Goal: Navigation & Orientation: Find specific page/section

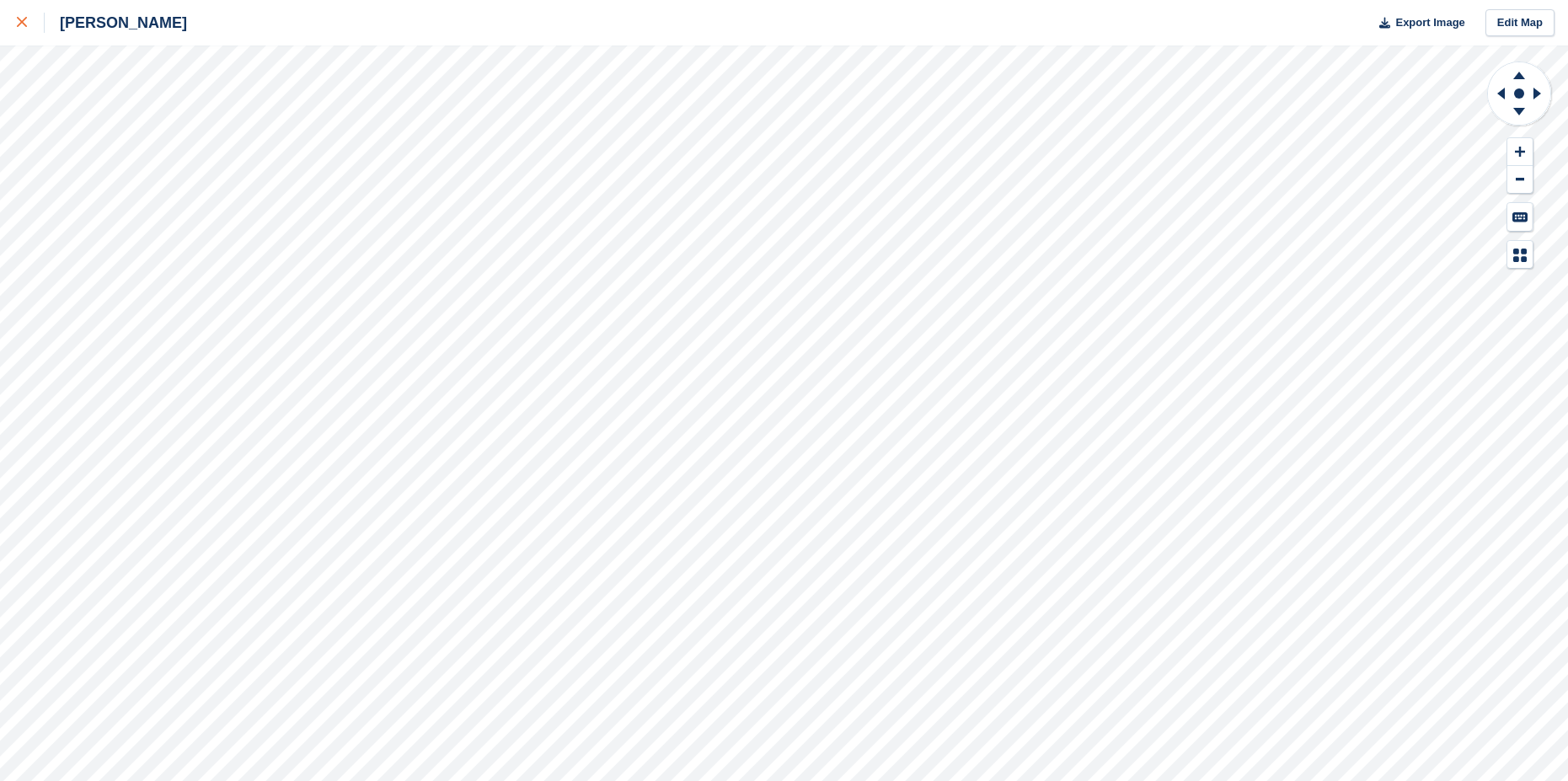
click at [15, 23] on link at bounding box center [22, 22] width 45 height 46
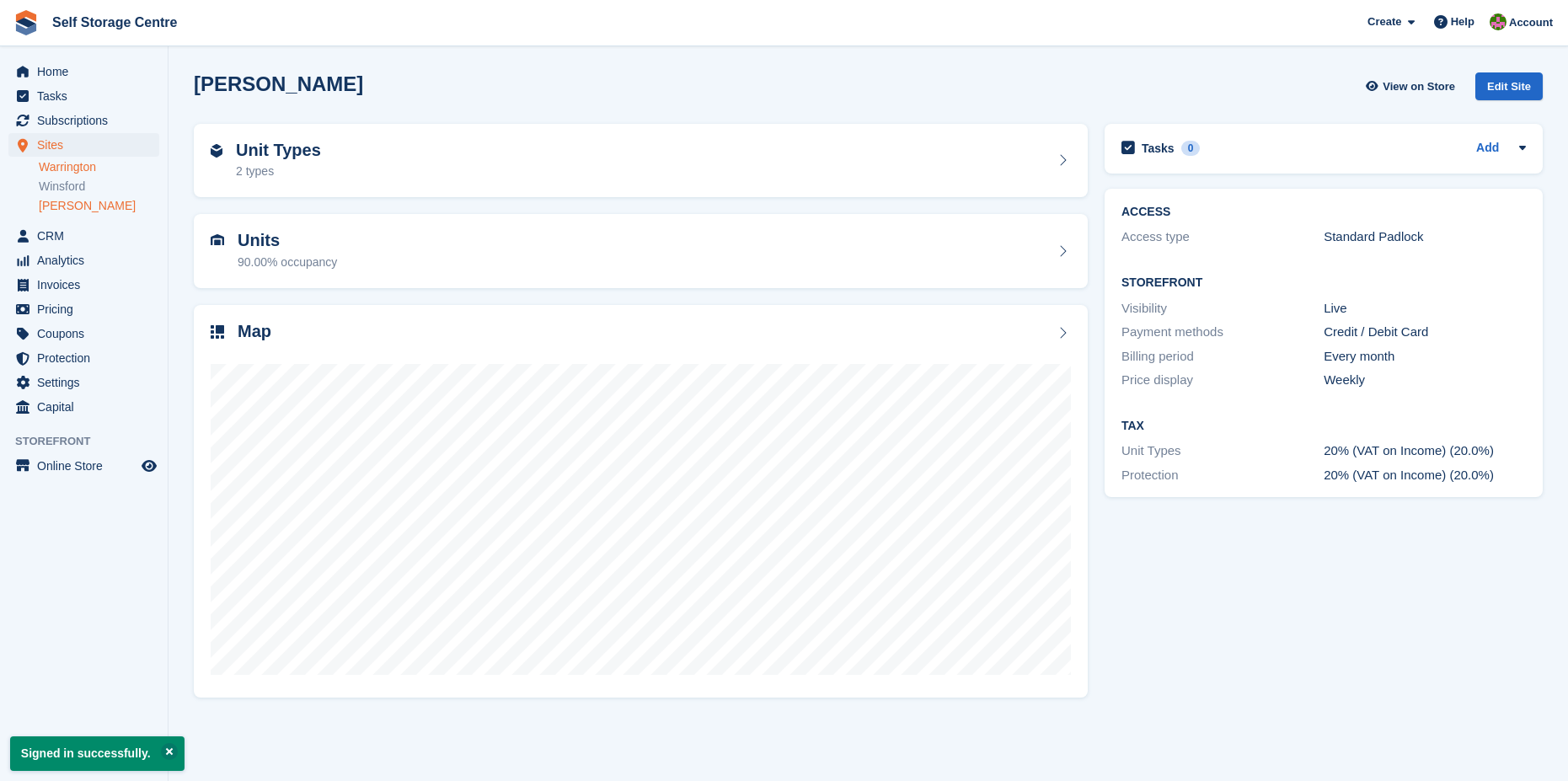
click at [61, 163] on link "Warrington" at bounding box center [99, 167] width 120 height 16
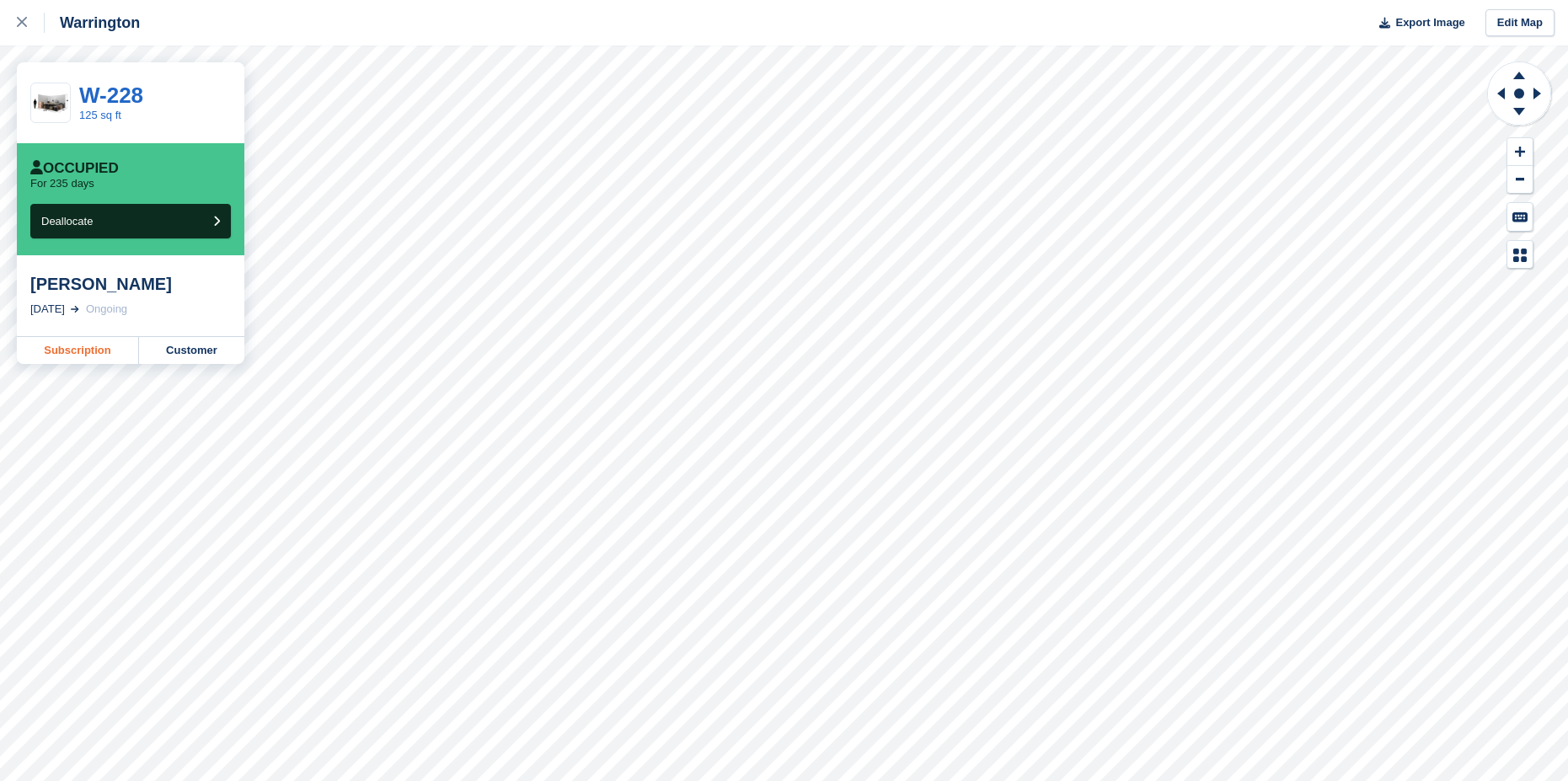
click at [87, 352] on link "Subscription" at bounding box center [77, 351] width 122 height 27
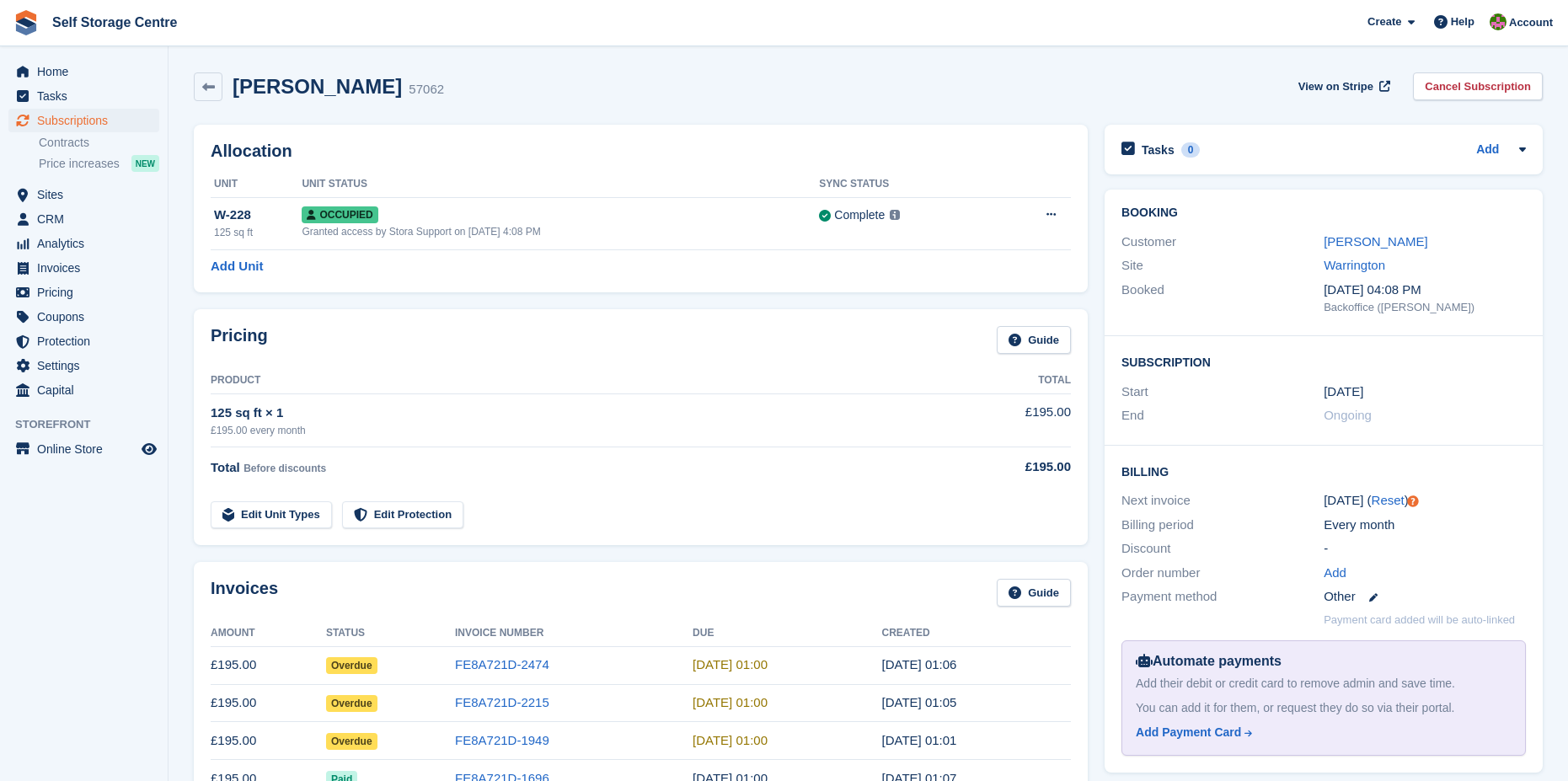
click at [578, 327] on div "Pricing Guide" at bounding box center [640, 345] width 860 height 38
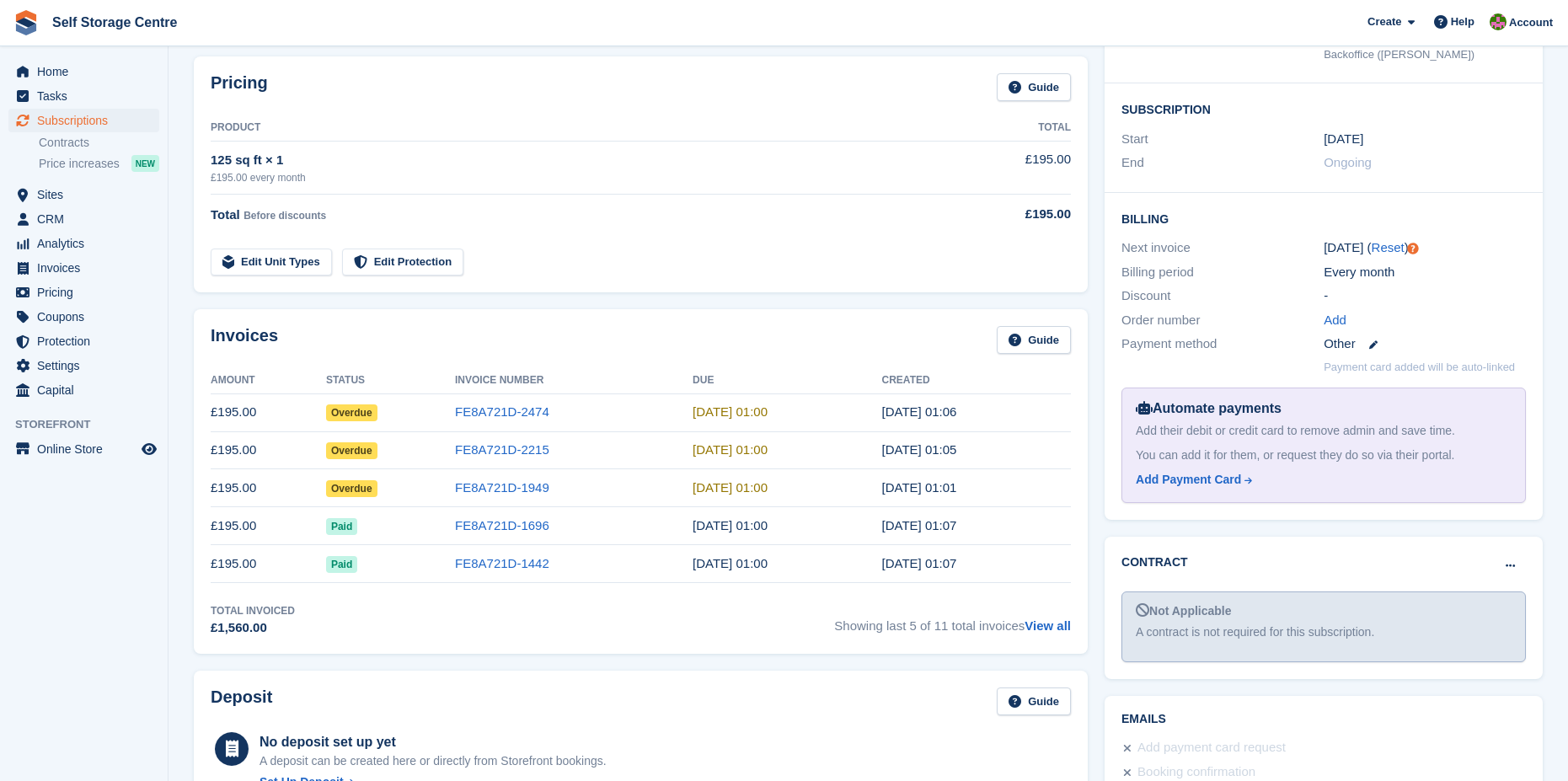
scroll to position [84, 0]
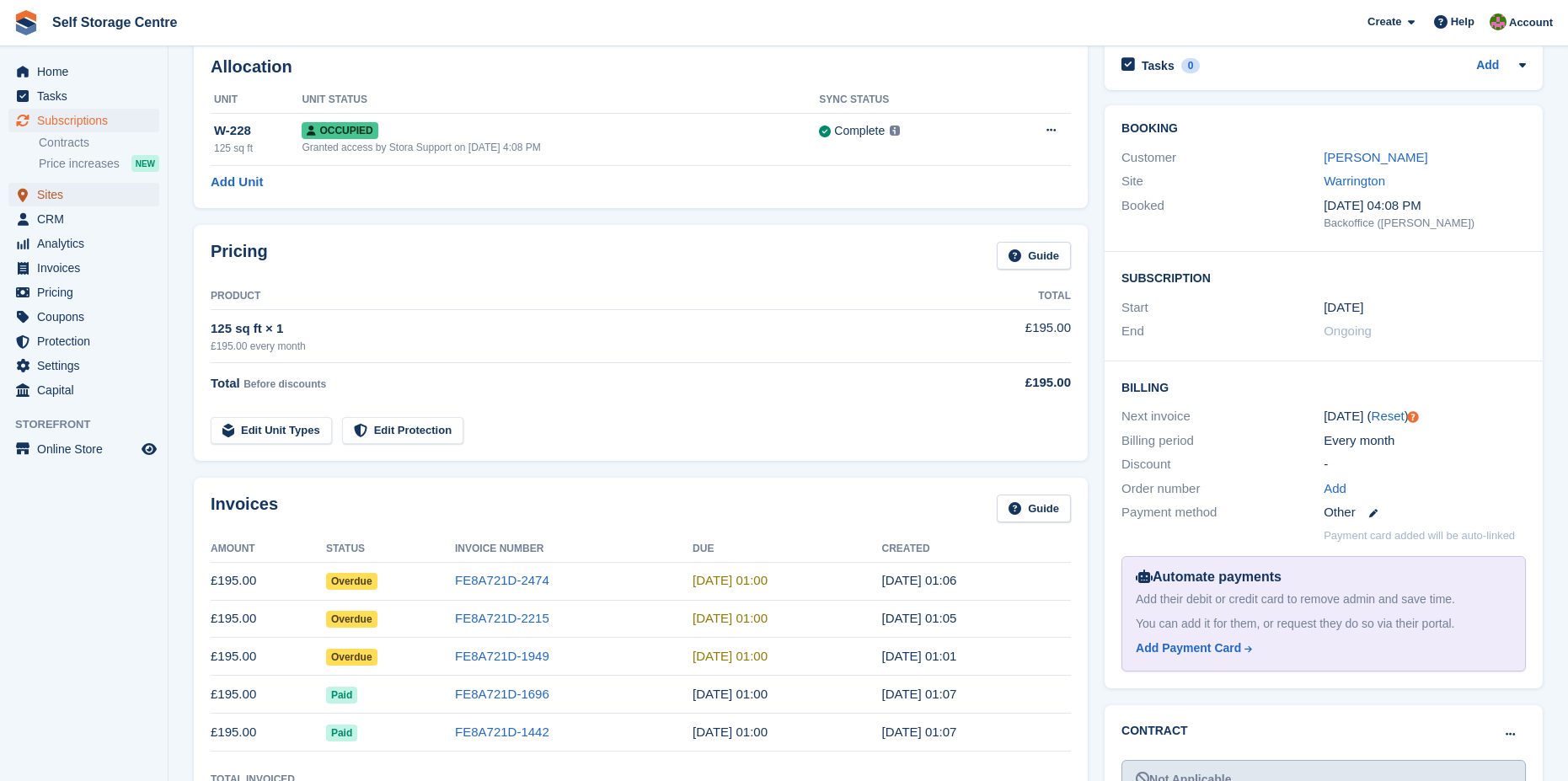
click at [40, 192] on span "Sites" at bounding box center [87, 195] width 101 height 23
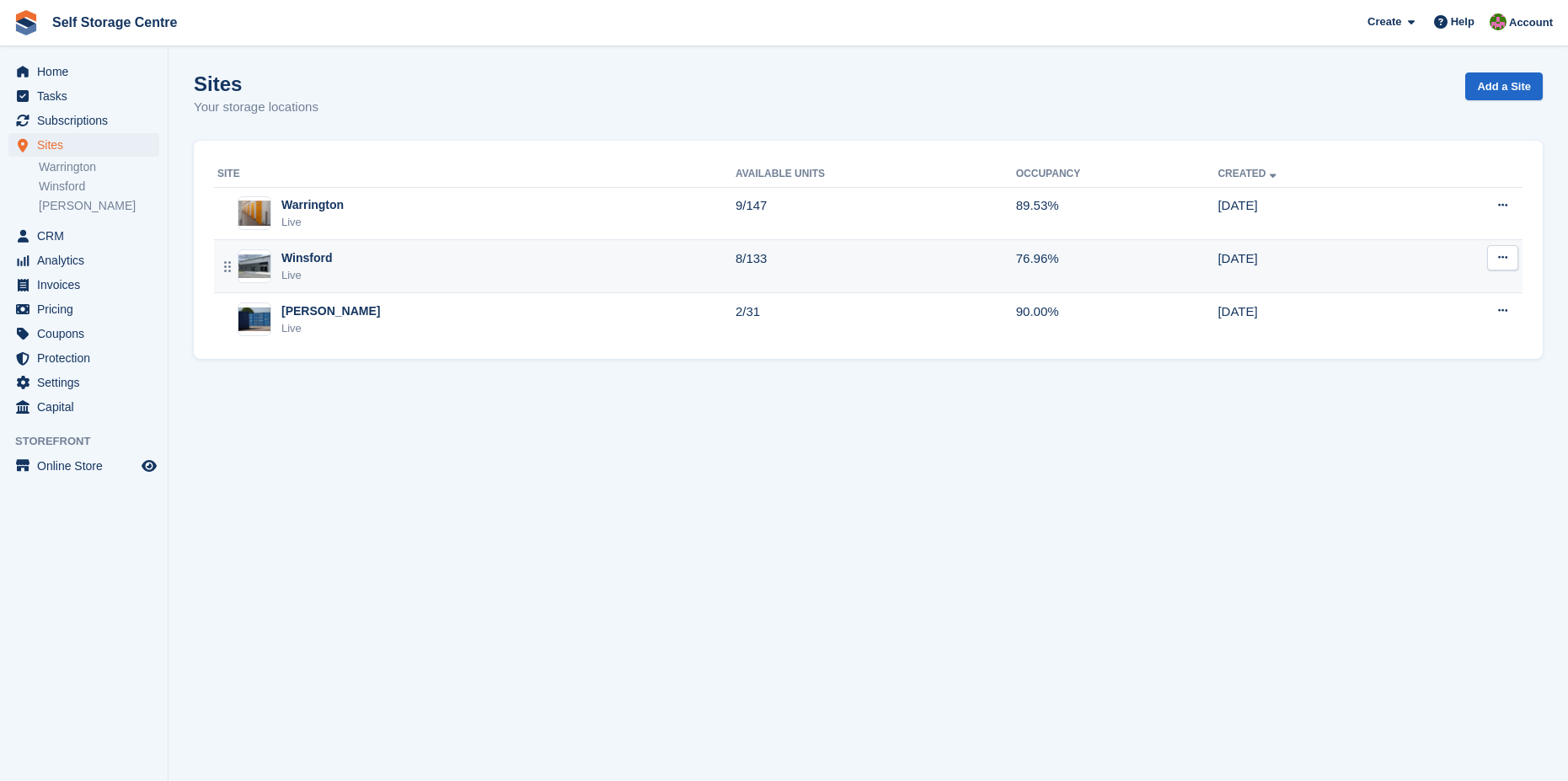
click at [323, 255] on div "Winsford" at bounding box center [307, 258] width 52 height 18
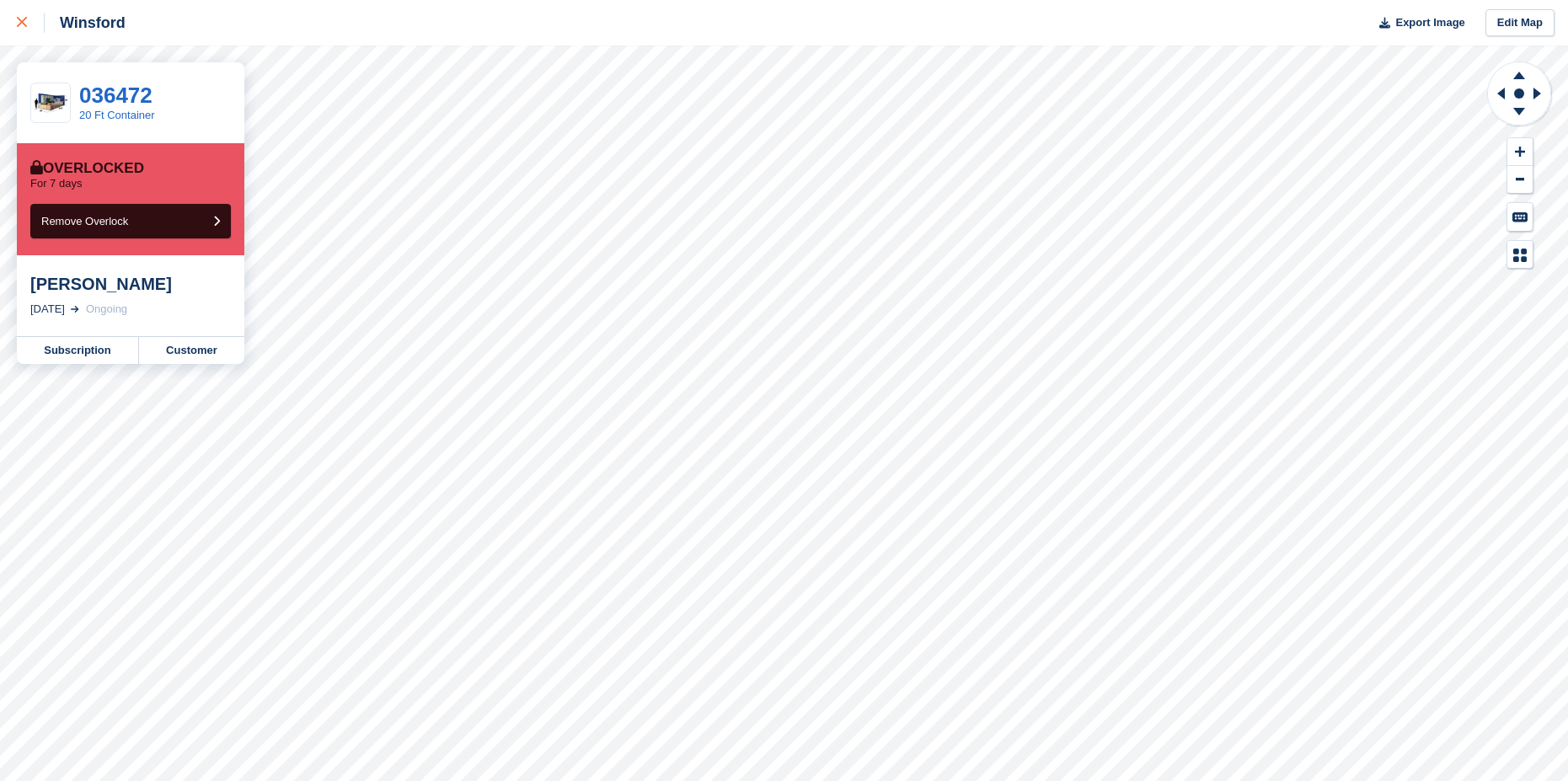
click at [16, 23] on link at bounding box center [22, 22] width 45 height 46
